Goal: Transaction & Acquisition: Purchase product/service

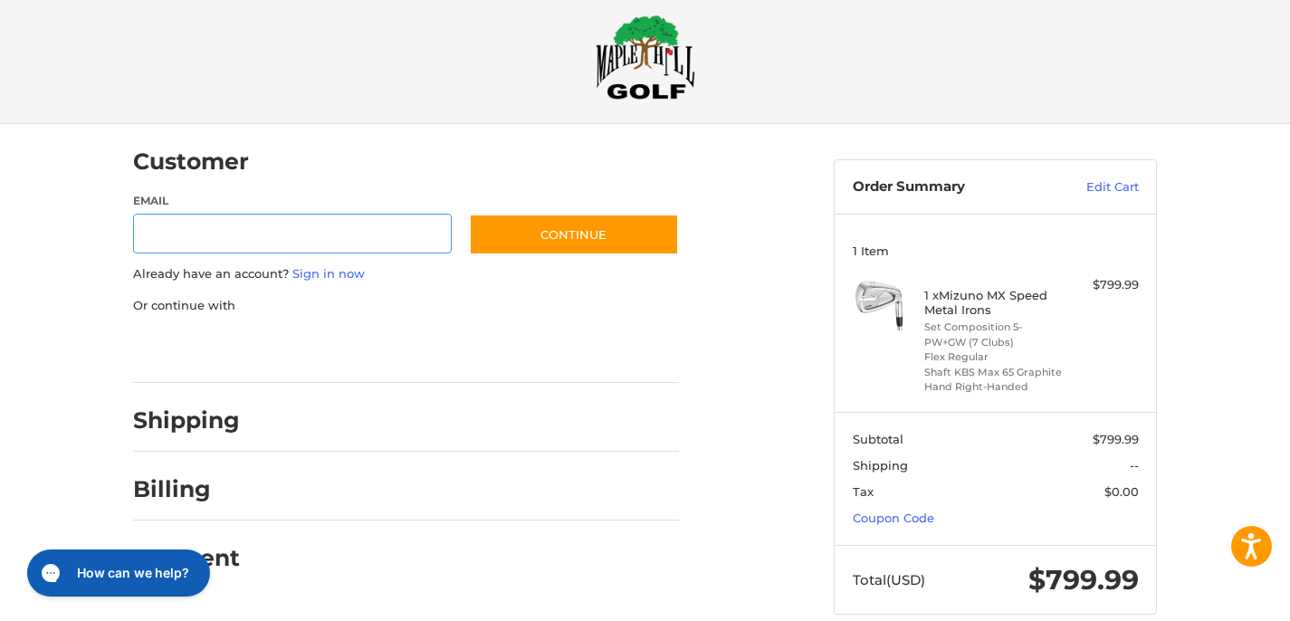
click at [327, 229] on input "Email" at bounding box center [292, 234] width 319 height 41
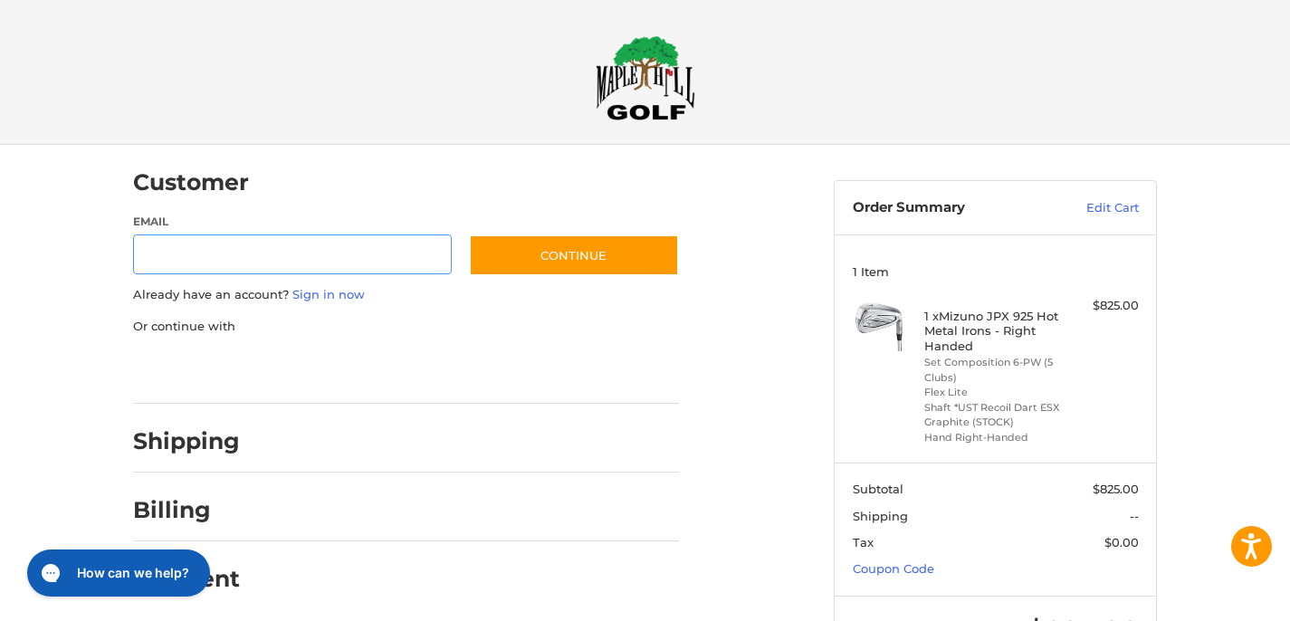
scroll to position [21, 0]
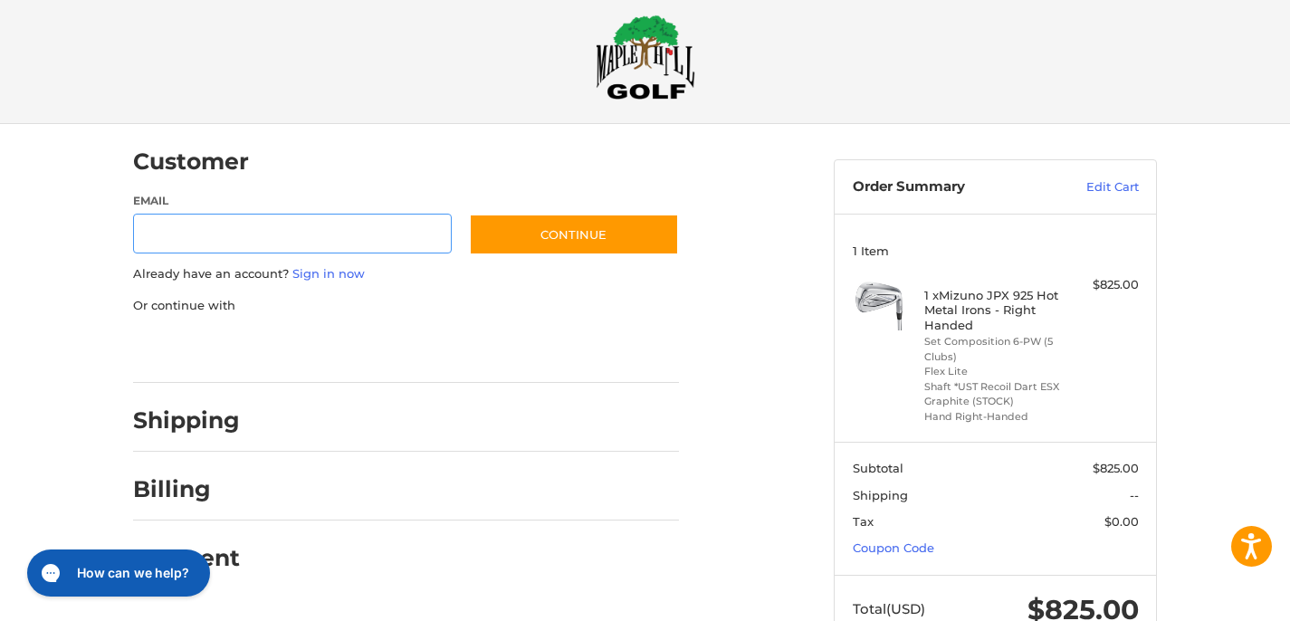
type input "**********"
click at [305, 273] on link "Sign in now" at bounding box center [328, 273] width 72 height 14
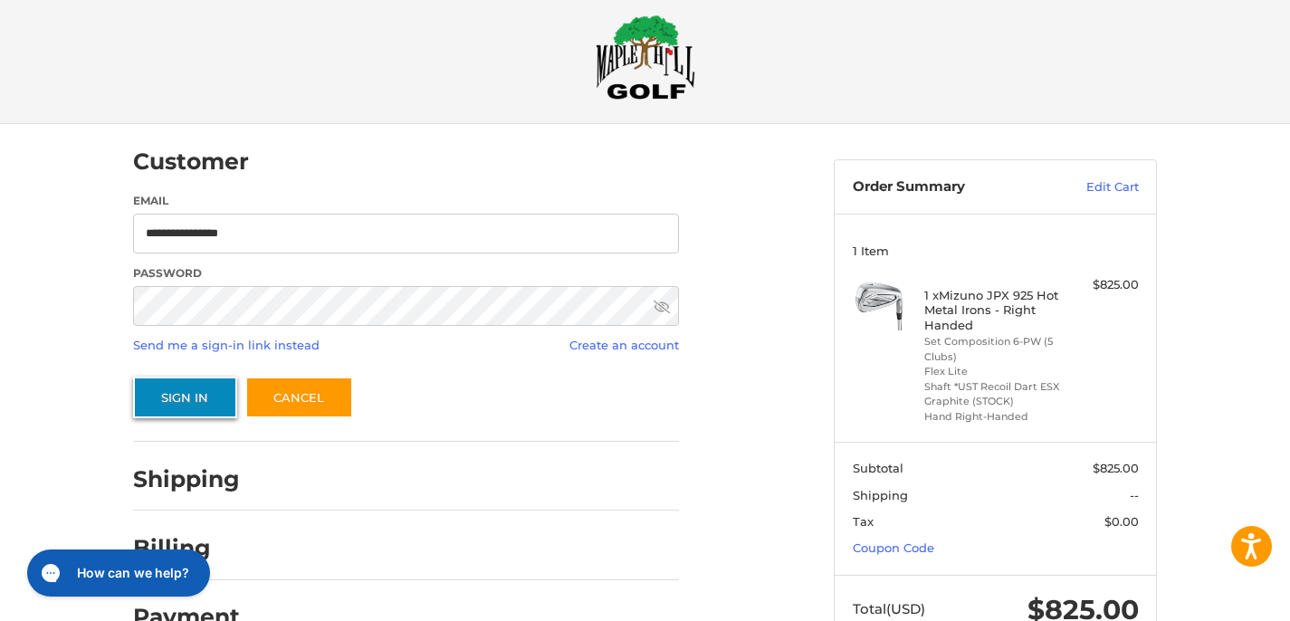
click at [193, 398] on button "Sign In" at bounding box center [185, 398] width 104 height 42
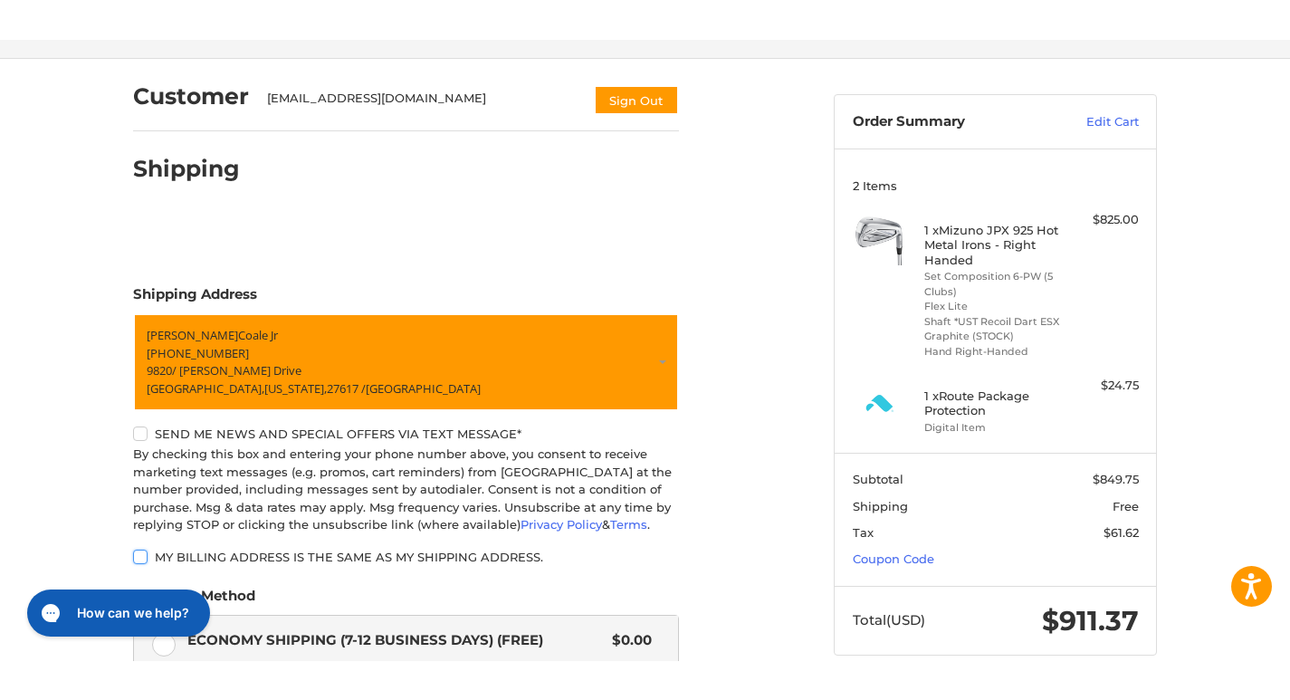
scroll to position [132, 0]
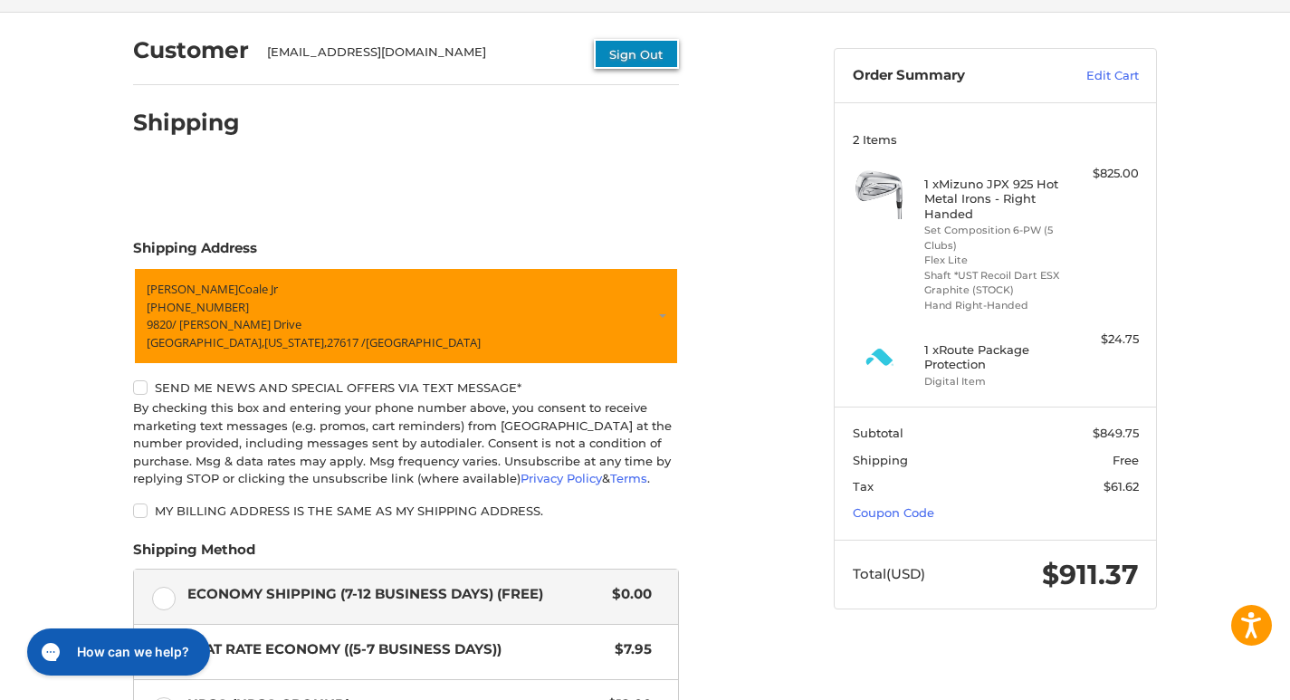
click at [626, 56] on button "Sign Out" at bounding box center [636, 54] width 85 height 30
